Goal: Task Accomplishment & Management: Use online tool/utility

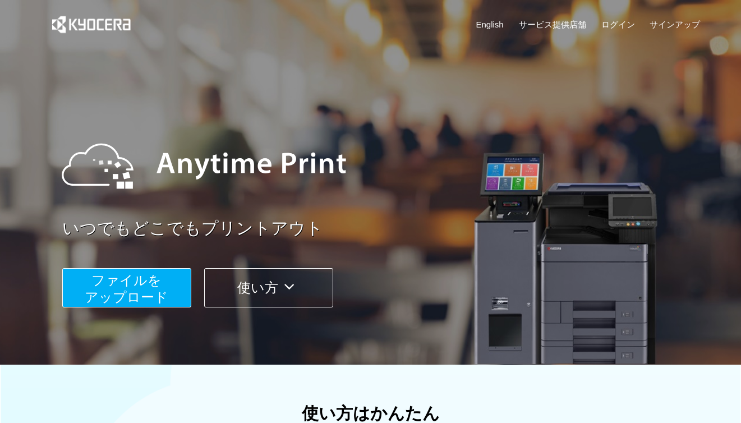
click at [154, 291] on span "ファイルを ​​アップロード" at bounding box center [127, 289] width 84 height 32
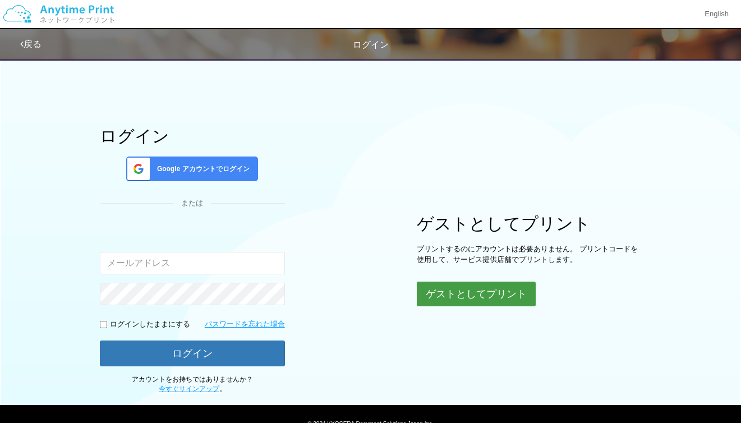
click at [453, 296] on button "ゲストとしてプリント" at bounding box center [476, 294] width 119 height 25
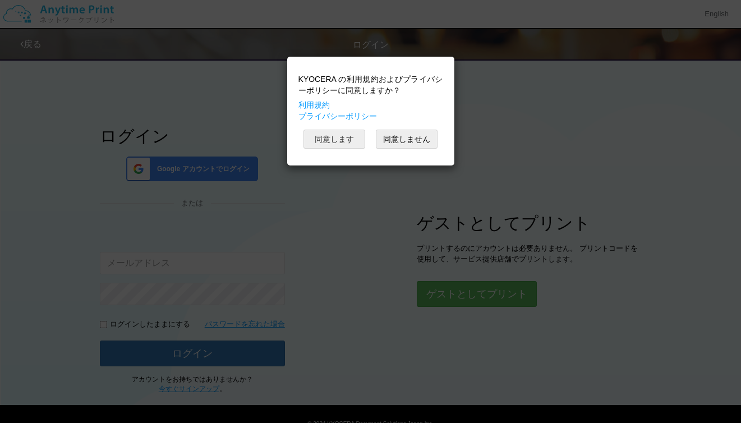
click at [335, 135] on button "同意します" at bounding box center [334, 139] width 62 height 19
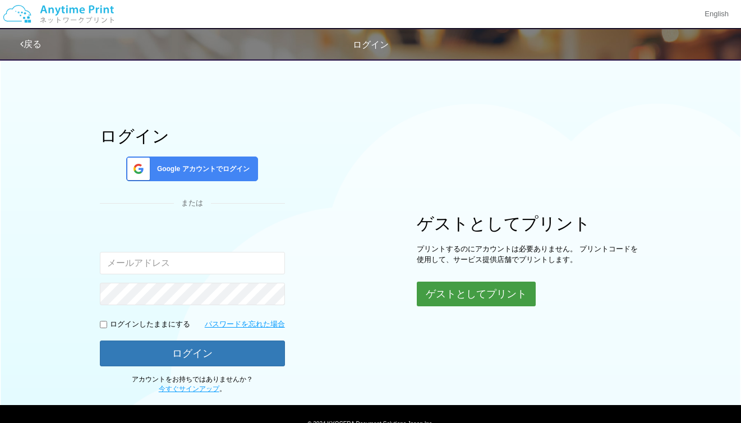
scroll to position [52, 0]
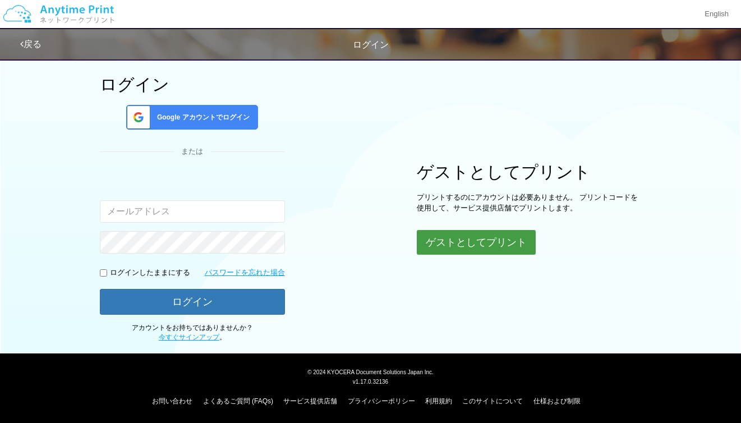
click at [486, 238] on button "ゲストとしてプリント" at bounding box center [476, 242] width 119 height 25
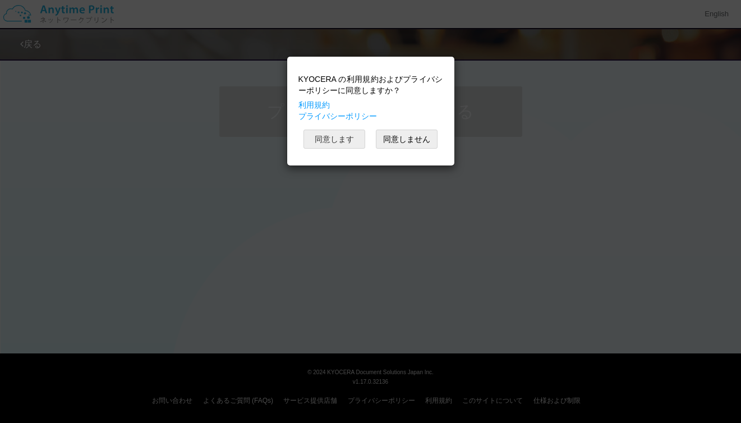
click at [328, 142] on button "同意します" at bounding box center [334, 139] width 62 height 19
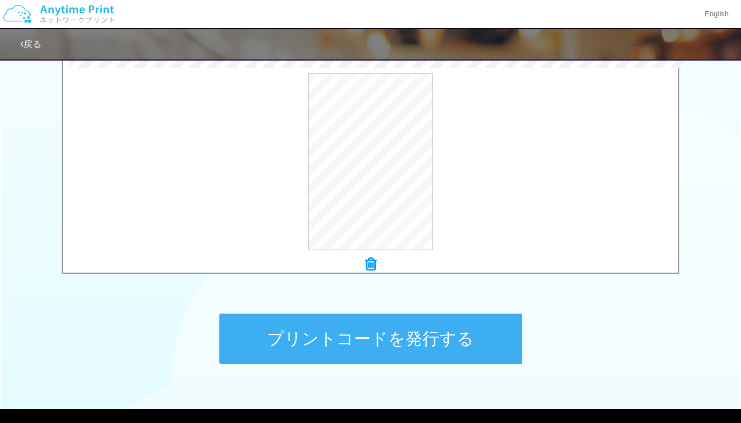
scroll to position [376, 0]
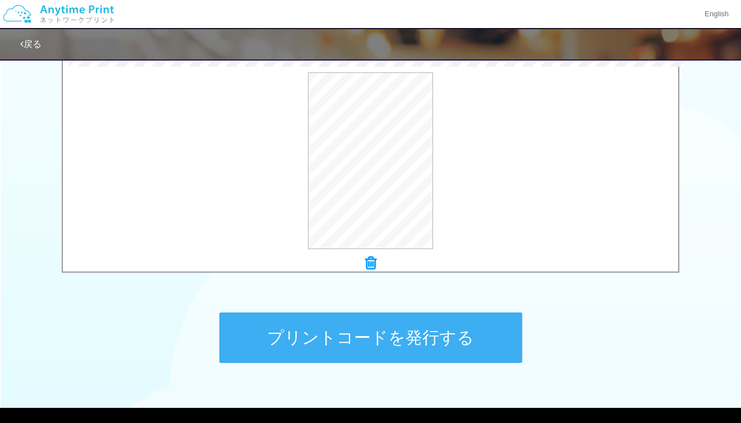
click at [428, 325] on button "プリントコードを発行する" at bounding box center [370, 337] width 303 height 50
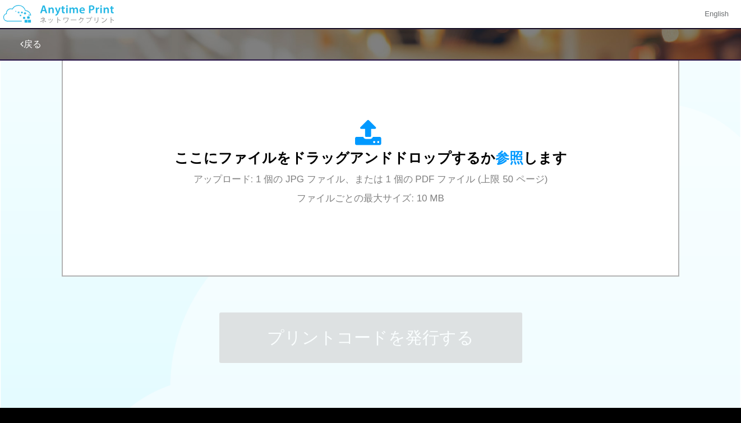
scroll to position [0, 0]
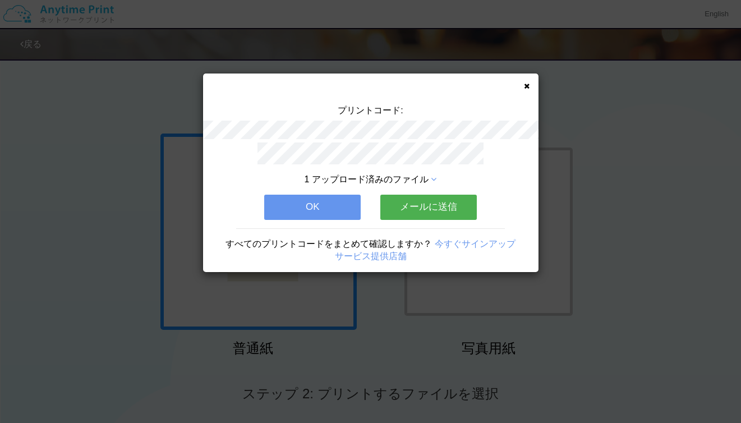
click at [619, 319] on div "プリントコード: 1 アップロード済みのファイル OK メールに送信 すべてのプリントコードをまとめて確認しますか？ 今すぐサインアップ サービス提供店舗" at bounding box center [370, 211] width 741 height 423
